Goal: Task Accomplishment & Management: Manage account settings

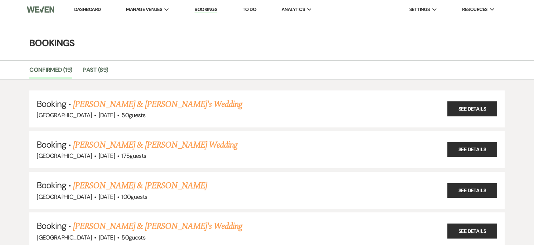
click at [76, 8] on link "Dashboard" at bounding box center [87, 9] width 26 height 6
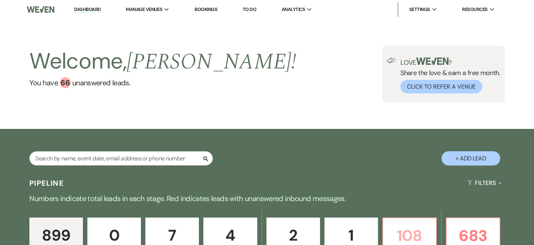
click at [418, 228] on p "108" at bounding box center [409, 236] width 44 height 25
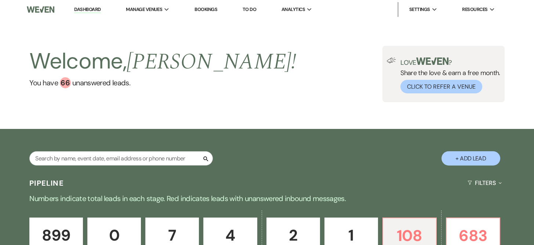
scroll to position [98, 0]
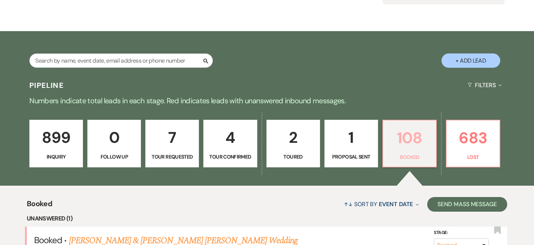
click at [405, 140] on p "108" at bounding box center [409, 138] width 44 height 25
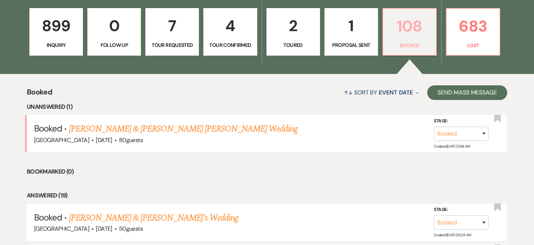
scroll to position [214, 0]
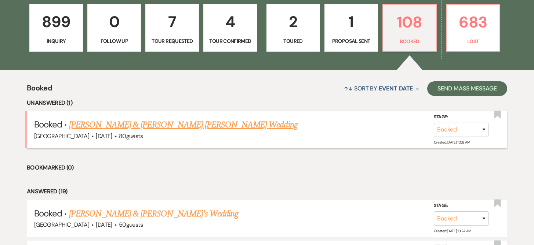
click at [157, 125] on link "[PERSON_NAME] & [PERSON_NAME] [PERSON_NAME] Wedding" at bounding box center [183, 124] width 228 height 13
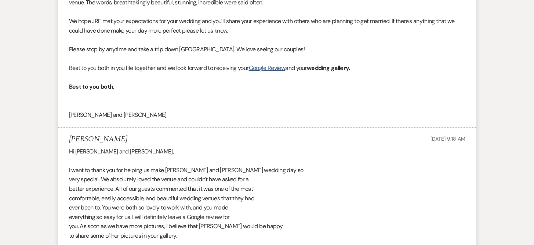
scroll to position [159, 0]
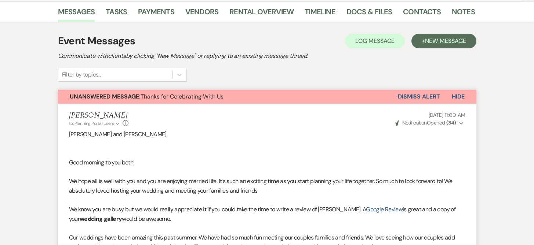
click at [403, 90] on button "Dismiss Alert" at bounding box center [418, 97] width 42 height 14
